Goal: Task Accomplishment & Management: Manage account settings

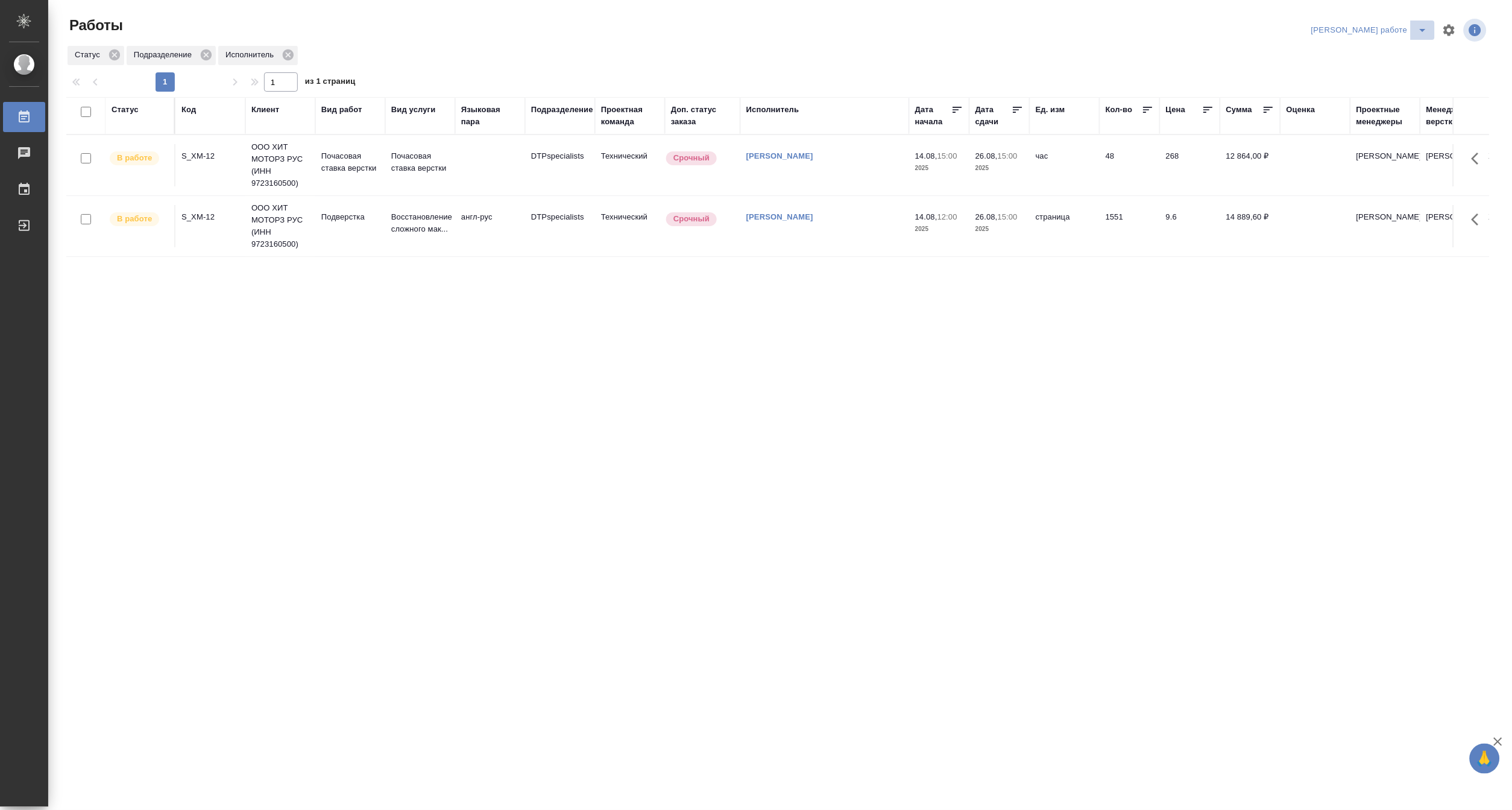
click at [1431, 24] on icon "split button" at bounding box center [1423, 31] width 15 height 15
click at [1405, 75] on li "[PERSON_NAME]" at bounding box center [1380, 73] width 109 height 20
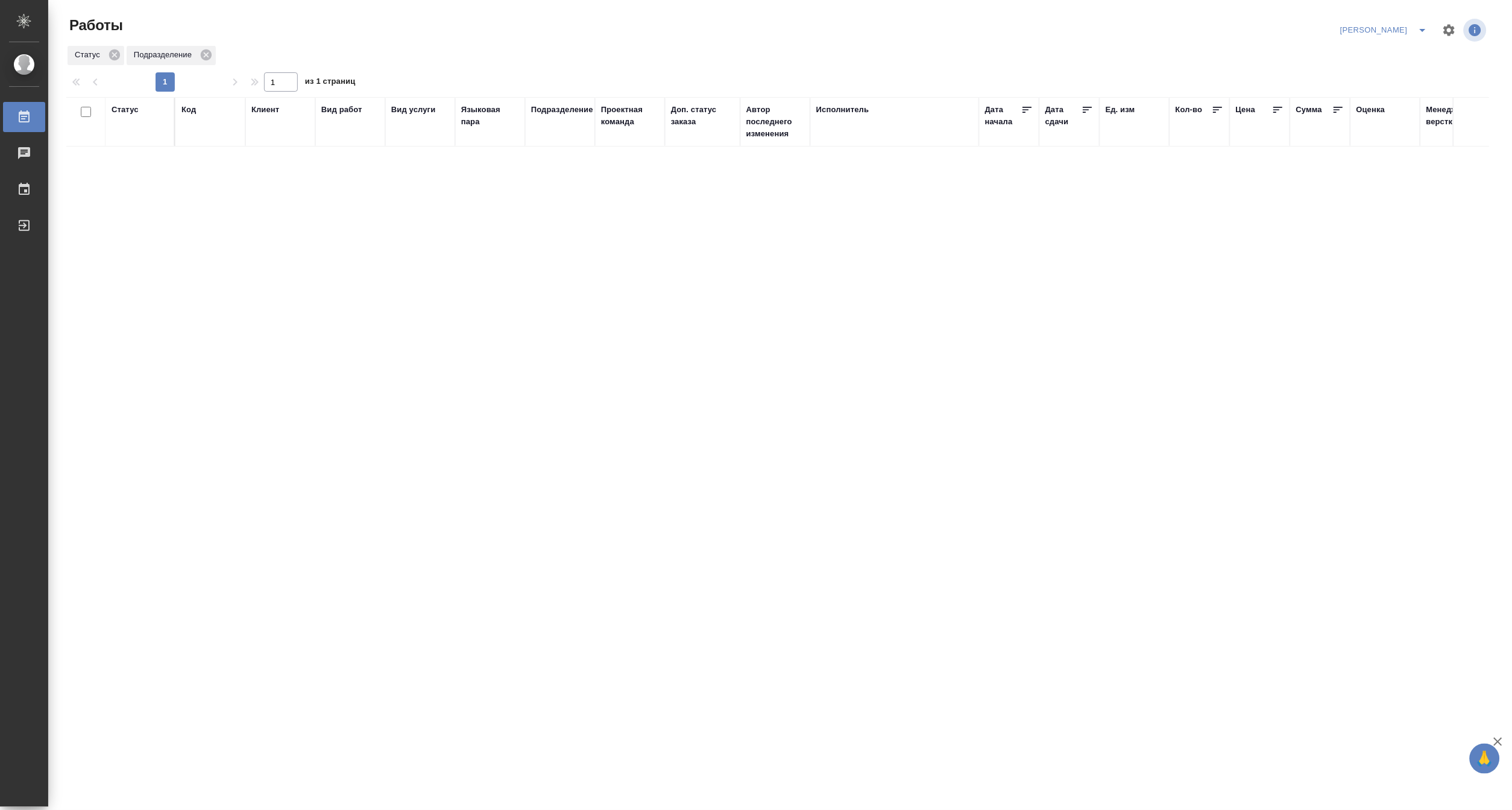
click at [183, 110] on div "Код" at bounding box center [189, 109] width 15 height 12
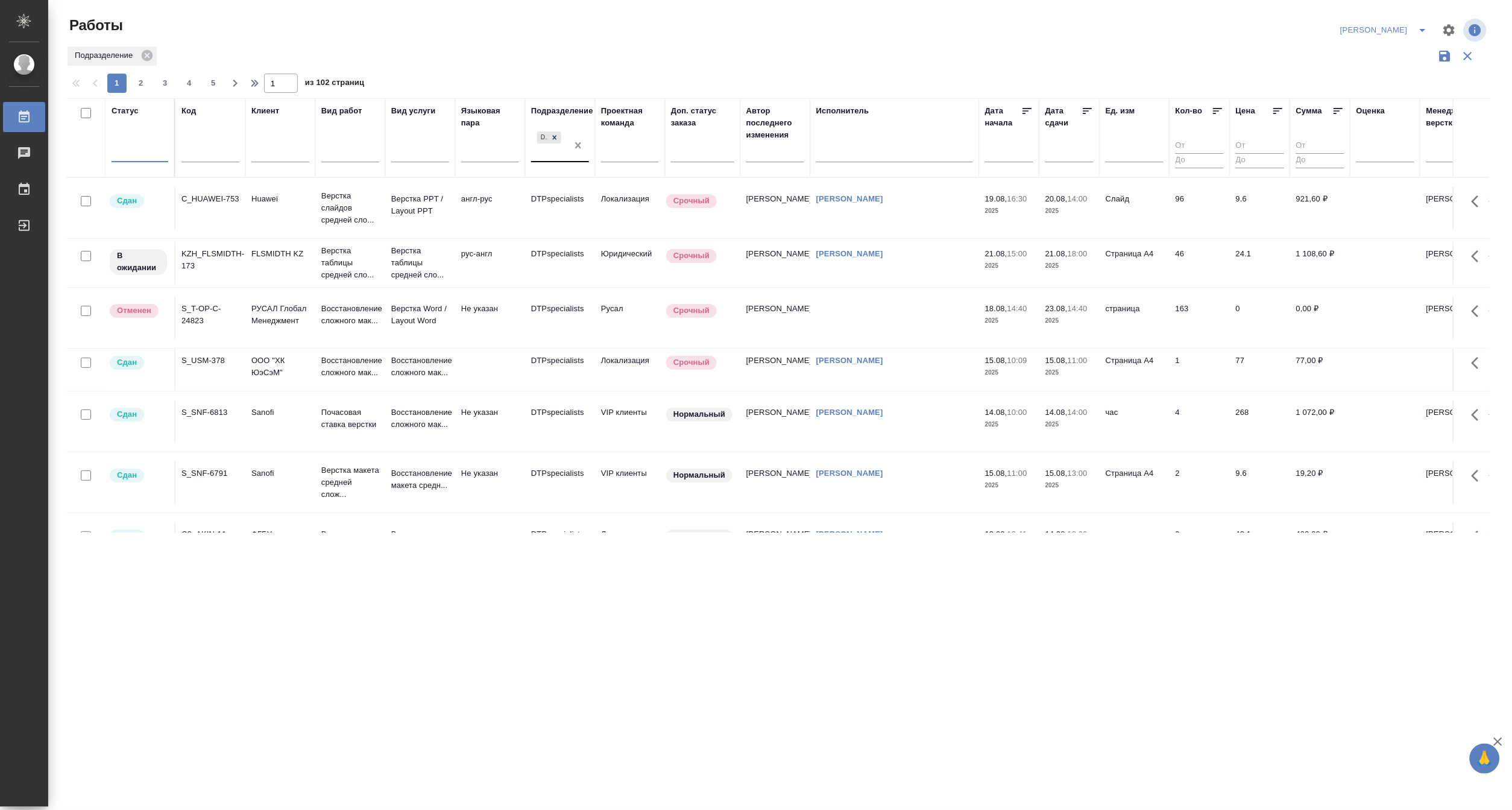
drag, startPoint x: 578, startPoint y: 146, endPoint x: 209, endPoint y: 157, distance: 369.2
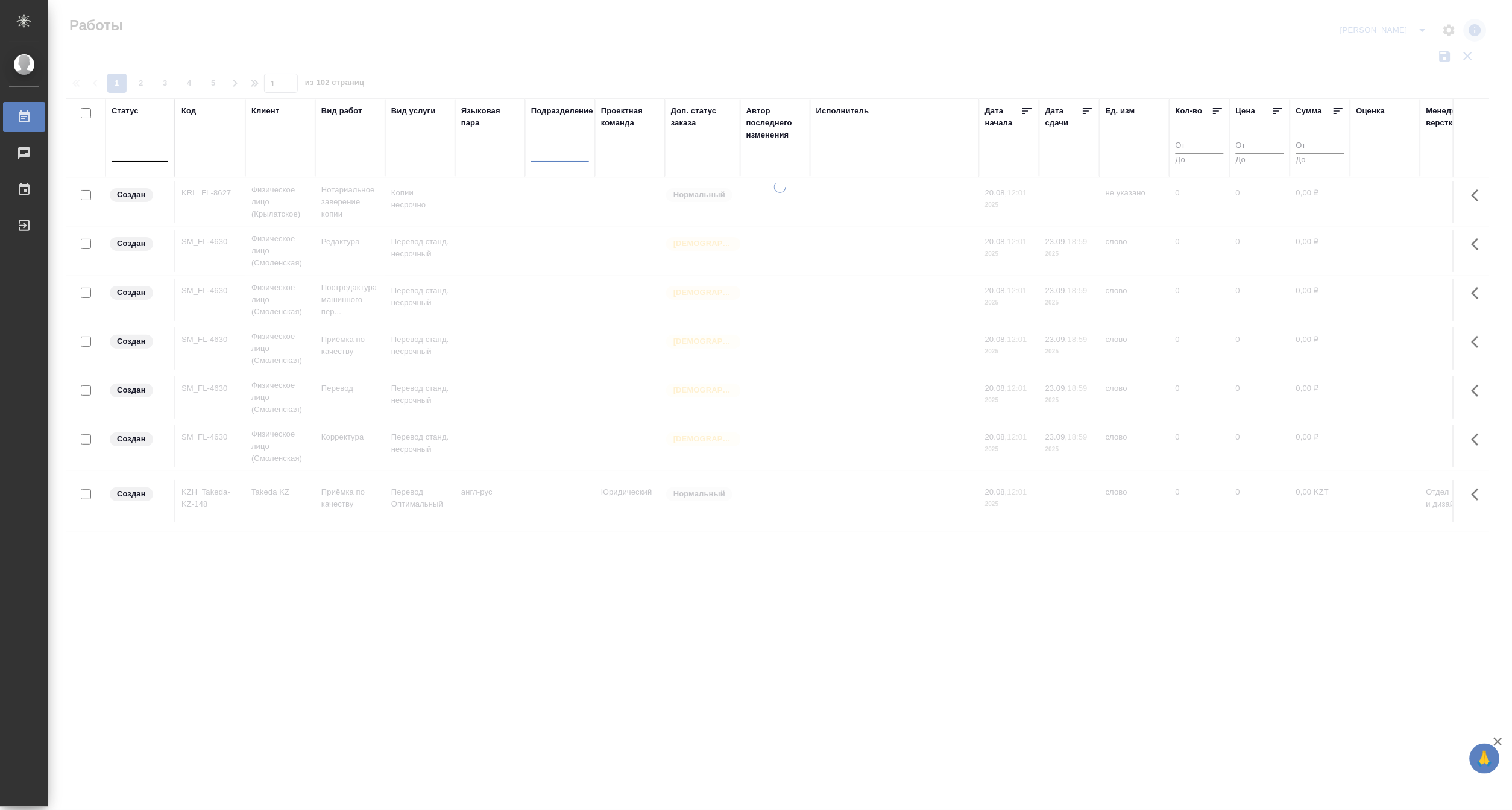
click at [201, 159] on input "text" at bounding box center [210, 155] width 58 height 15
paste input "S_ATLNC-2"
type input "S_ATLNC-2"
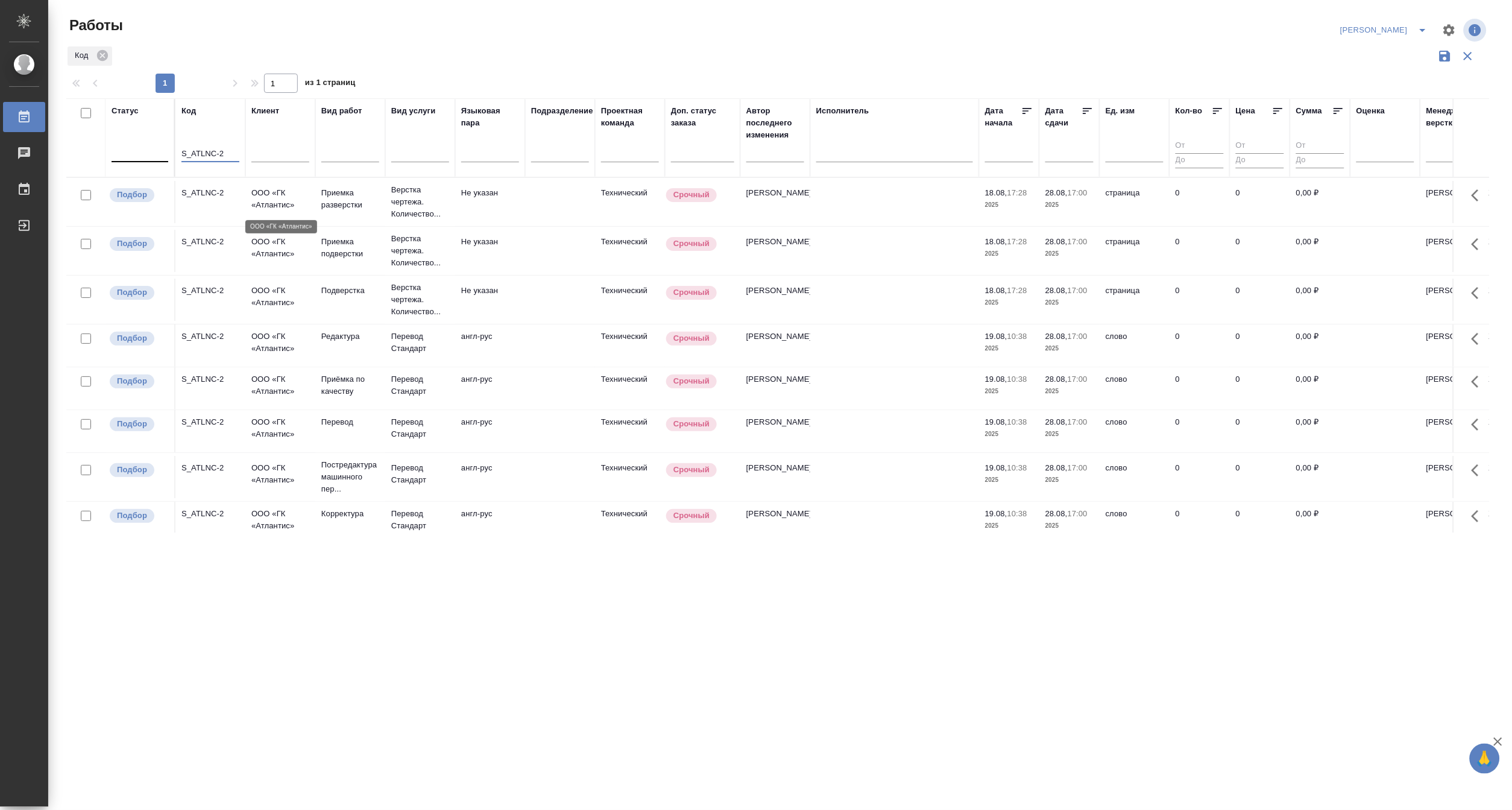
click at [276, 205] on p "ООО «ГК «Атлантис»" at bounding box center [280, 199] width 58 height 24
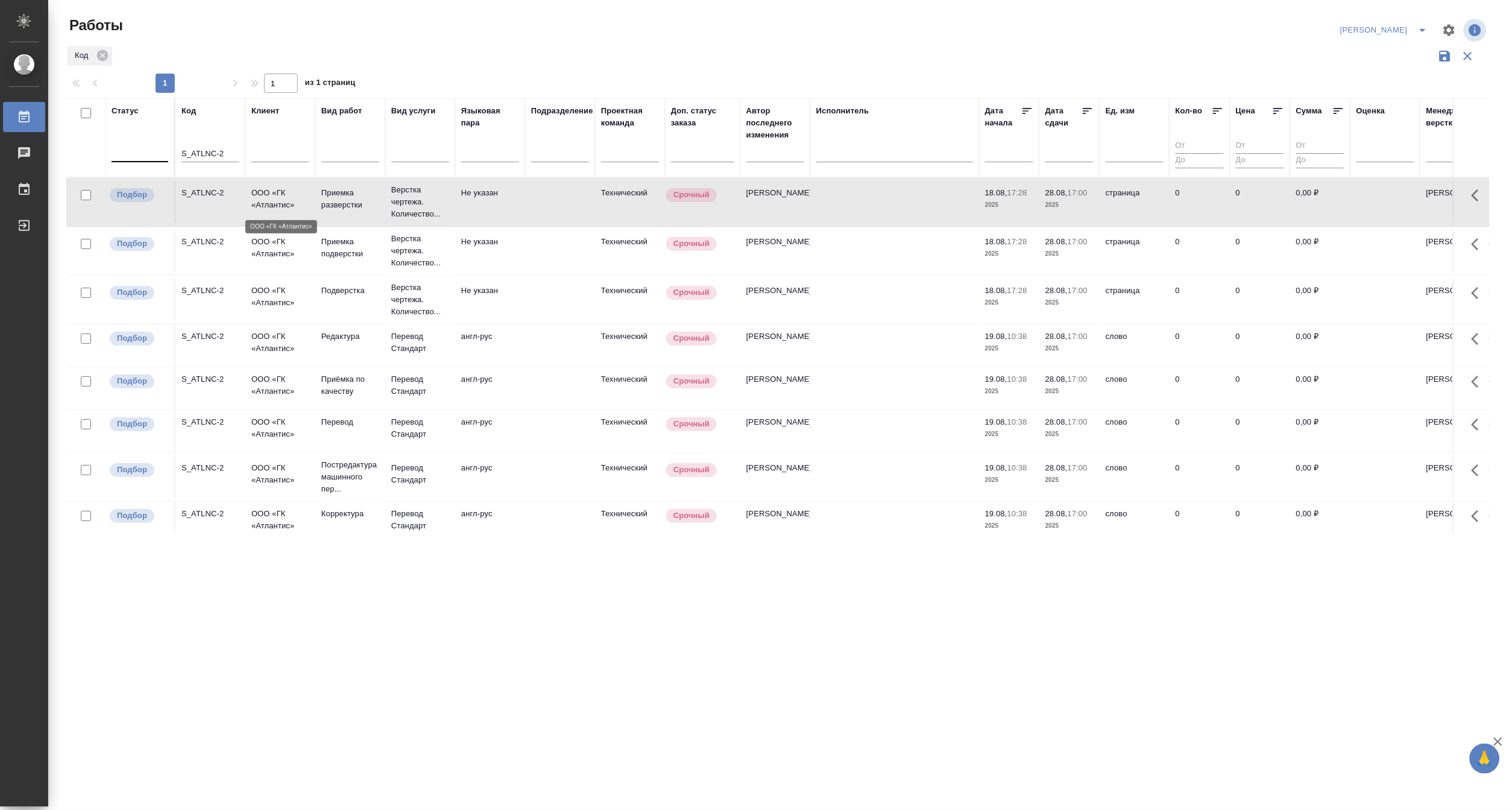
click at [276, 205] on p "ООО «ГК «Атлантис»" at bounding box center [280, 199] width 58 height 24
click at [1427, 29] on icon "split button" at bounding box center [1423, 31] width 15 height 15
click at [1357, 112] on li "Верстка и Дизайн" at bounding box center [1378, 112] width 116 height 20
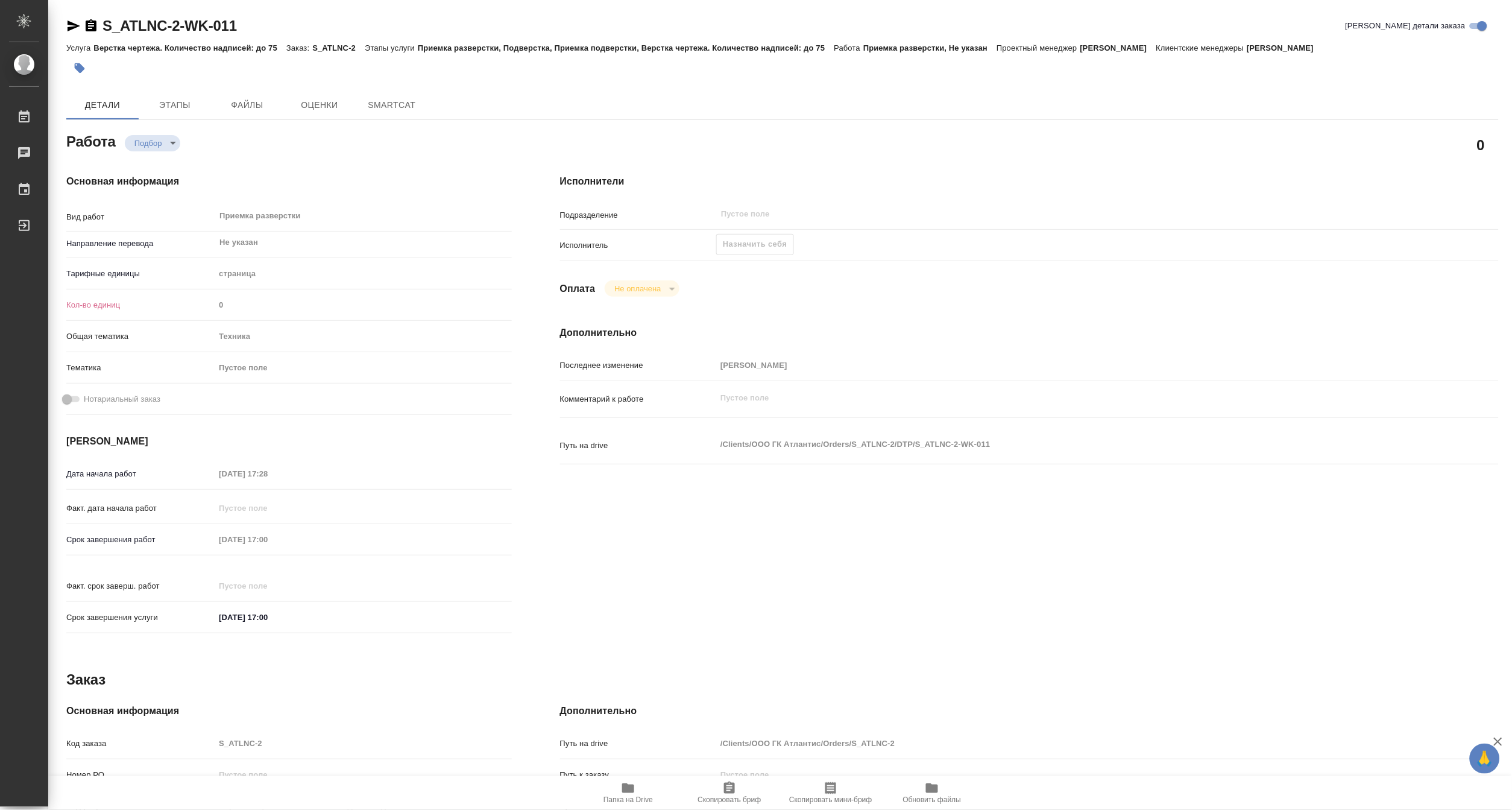
type textarea "x"
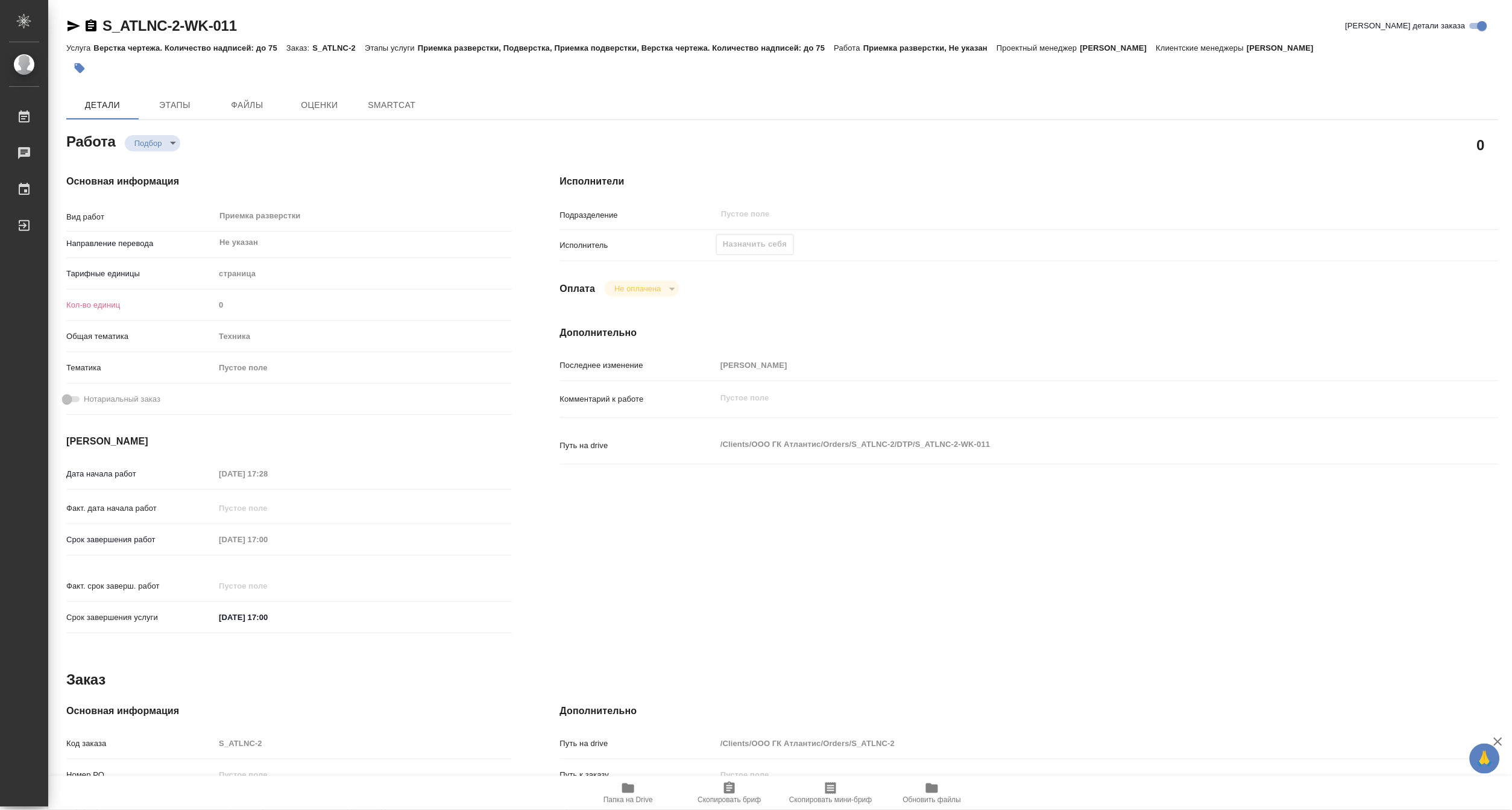
type textarea "x"
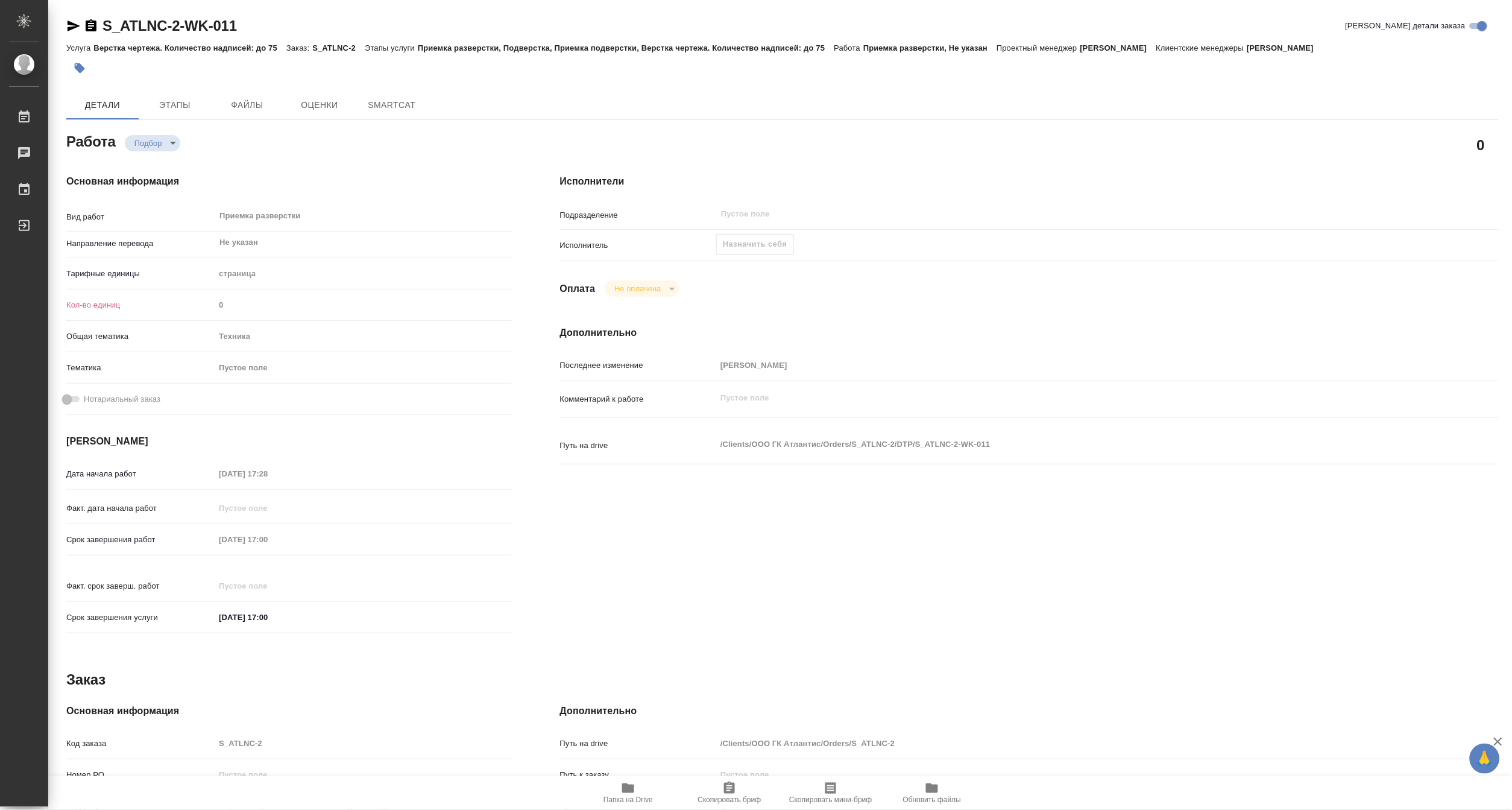
type textarea "x"
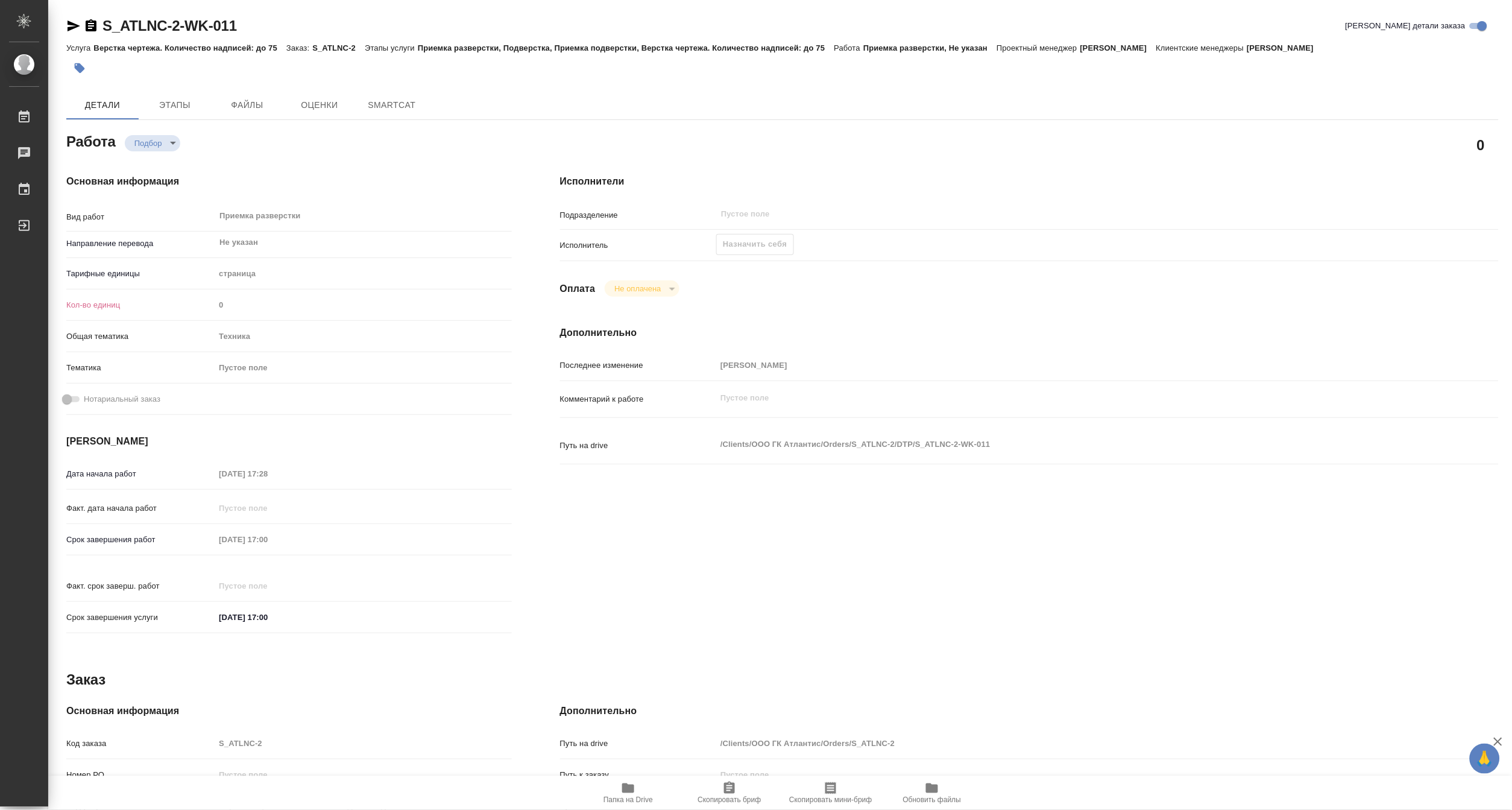
type textarea "x"
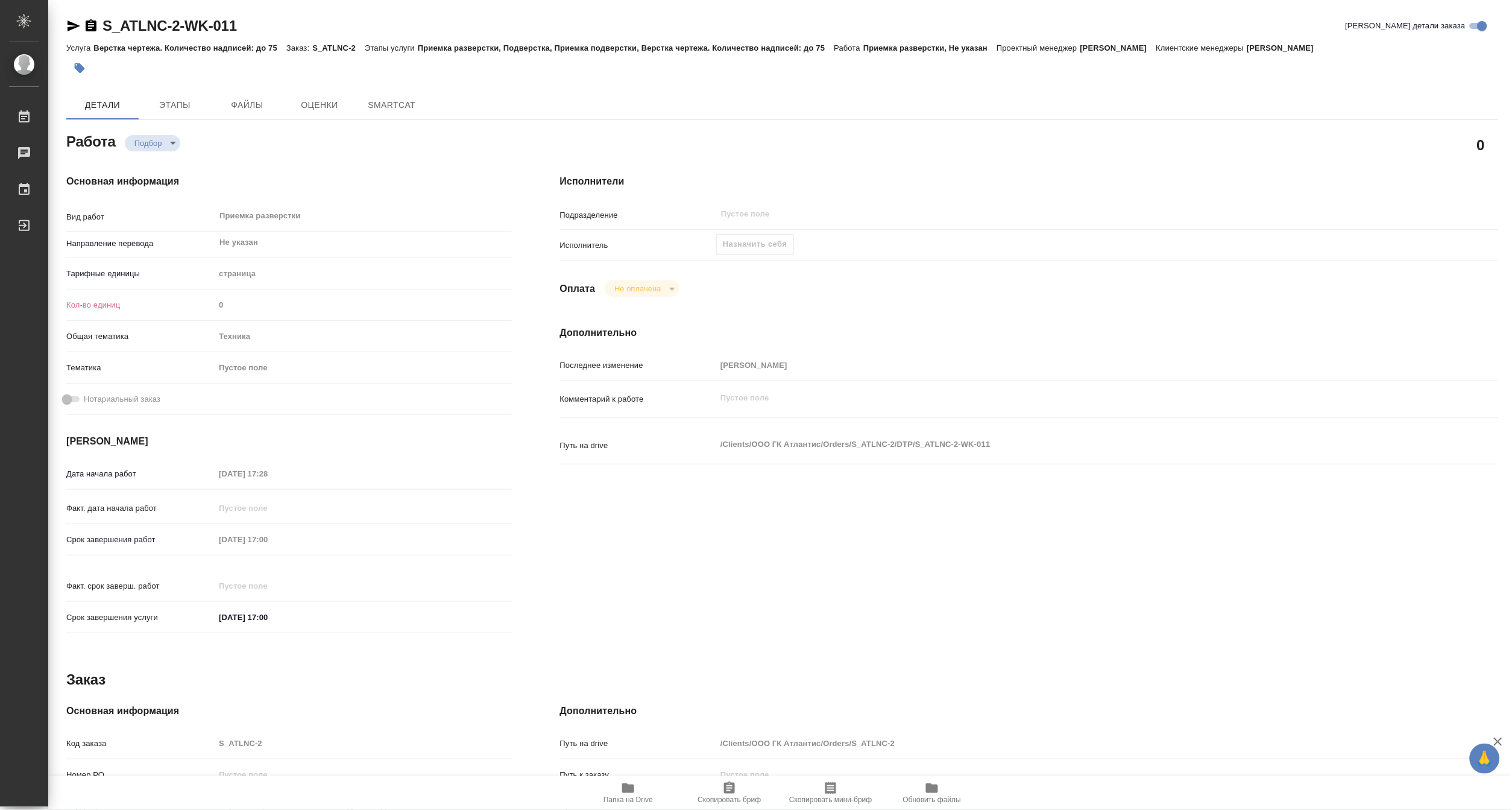
type textarea "x"
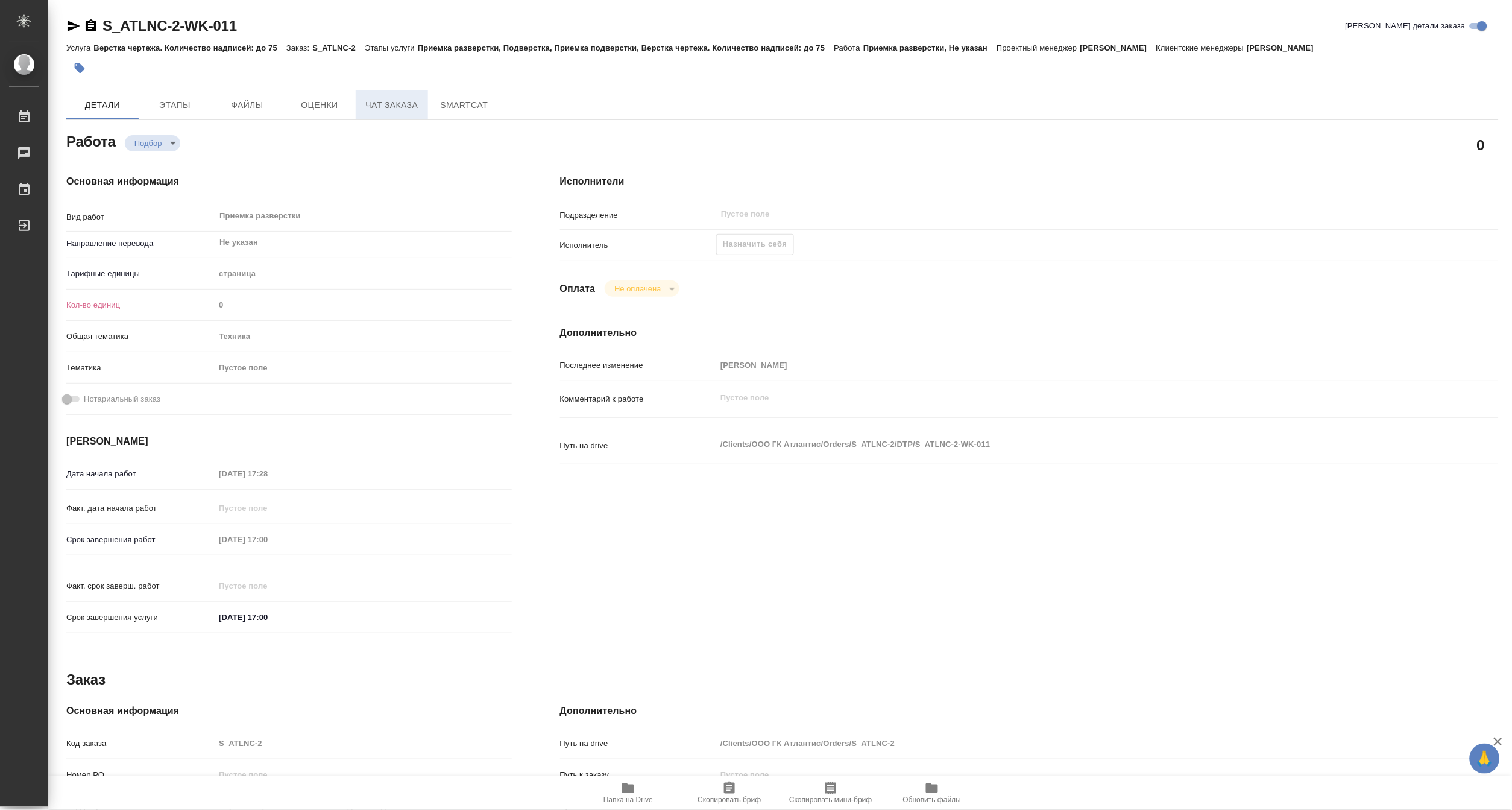
click at [369, 102] on span "Чат заказа" at bounding box center [392, 105] width 58 height 15
type textarea "x"
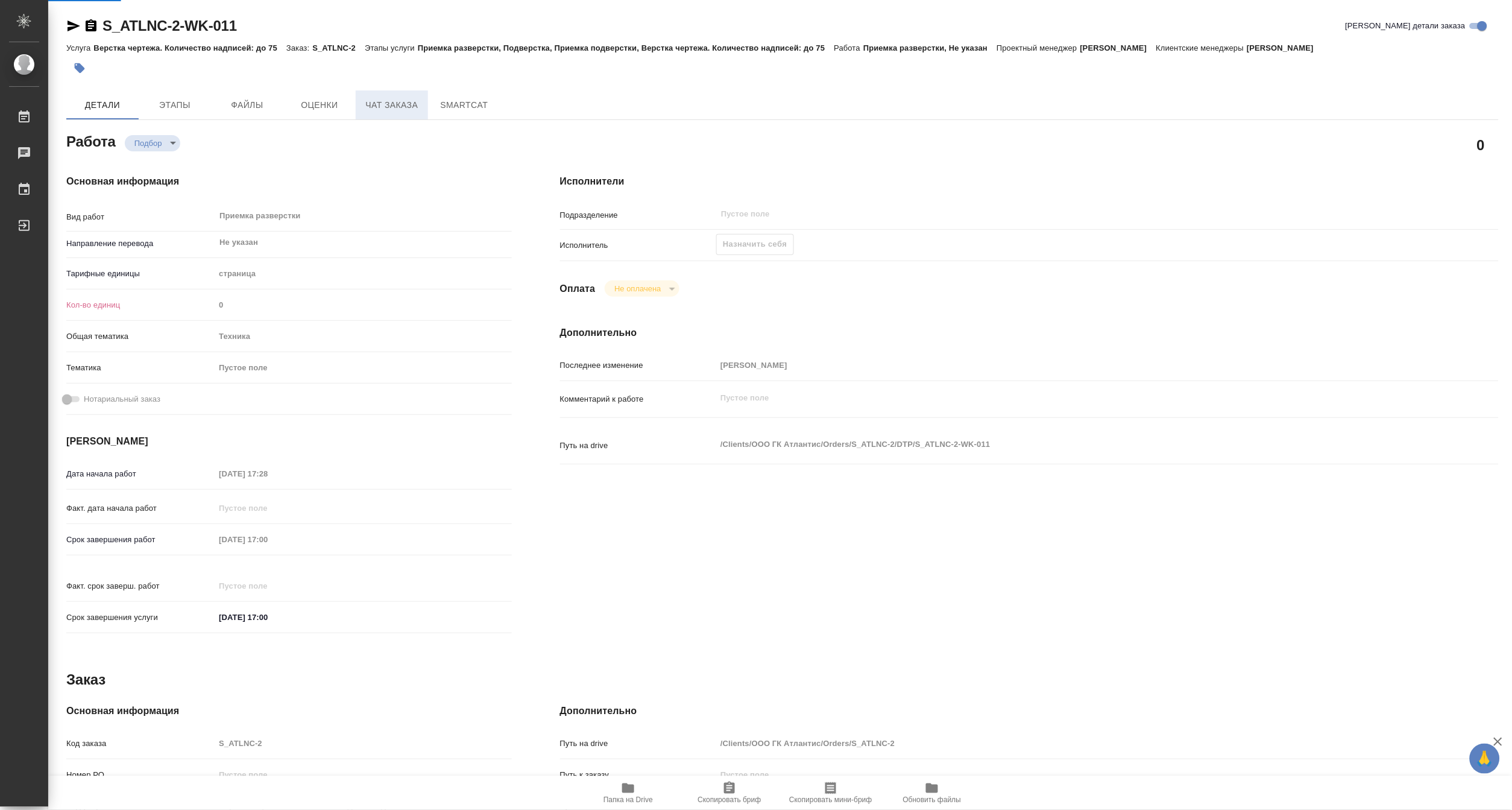
type textarea "x"
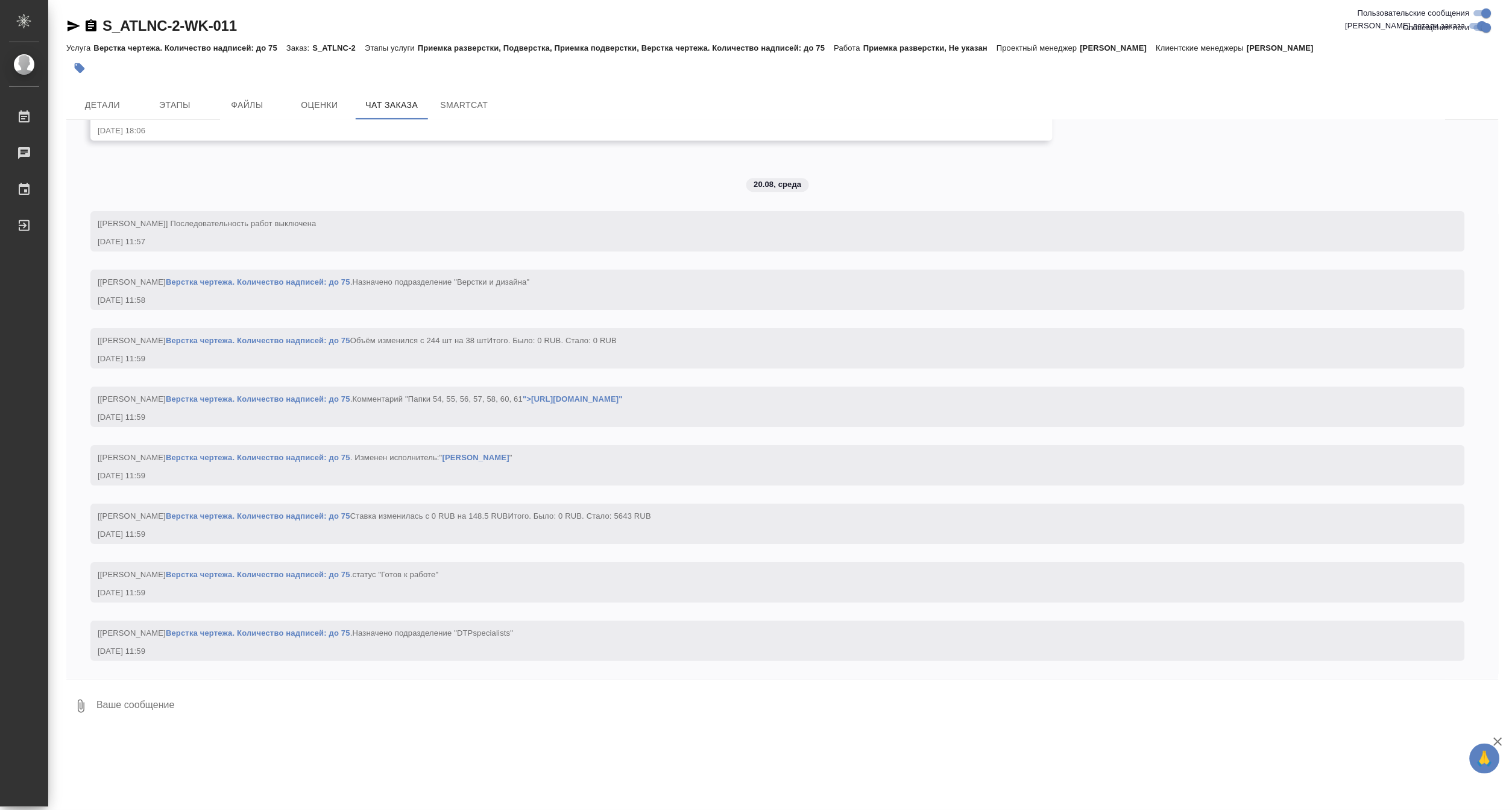
scroll to position [4863, 0]
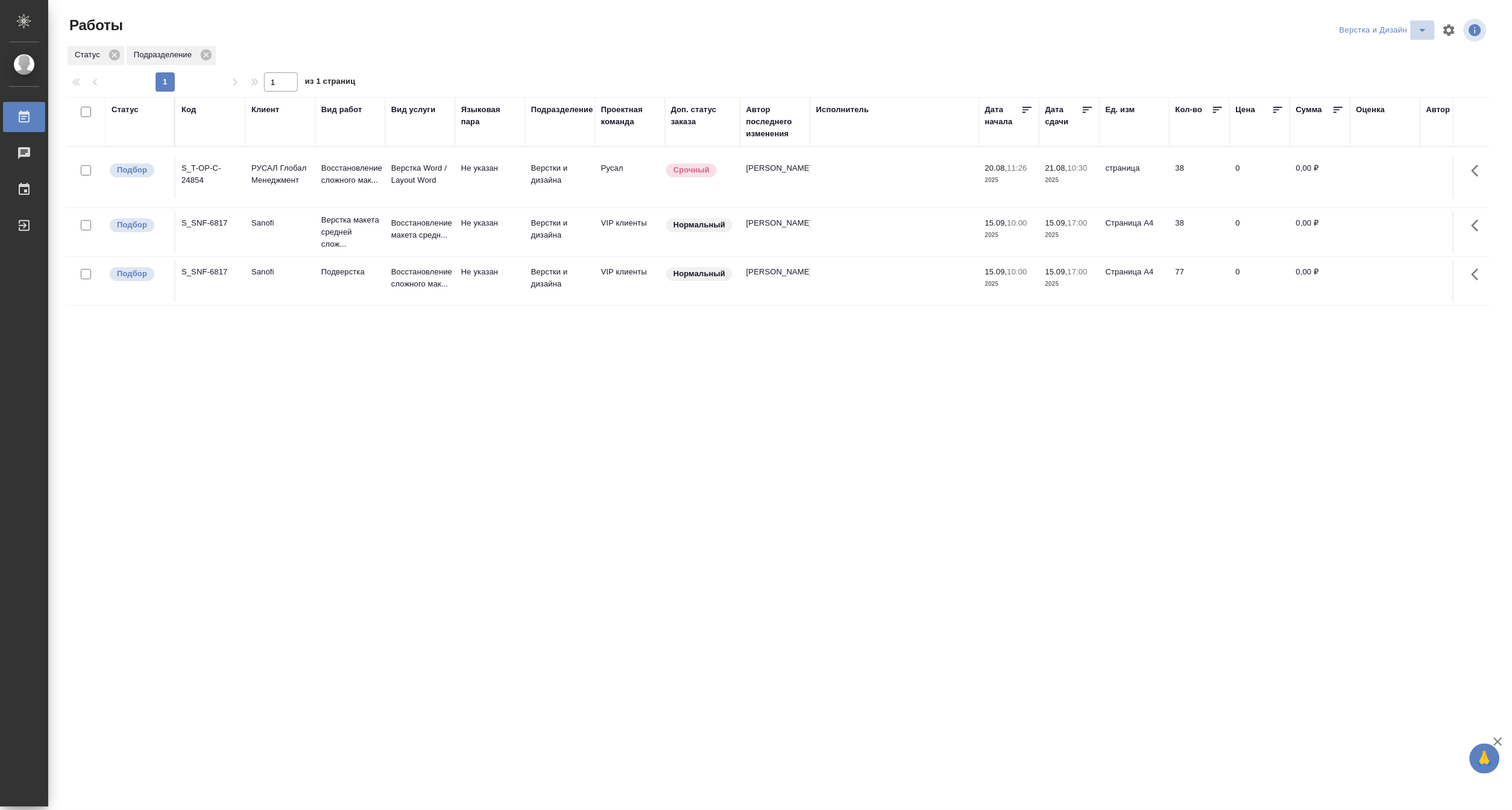
click at [1419, 21] on button "split button" at bounding box center [1423, 30] width 24 height 20
click at [1379, 94] on li "[PERSON_NAME]" at bounding box center [1392, 92] width 116 height 20
